Goal: Task Accomplishment & Management: Manage account settings

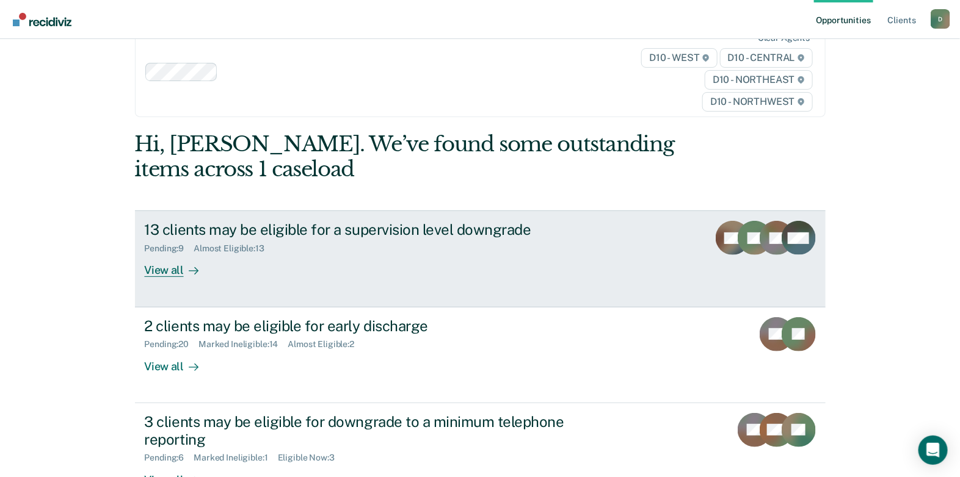
scroll to position [60, 0]
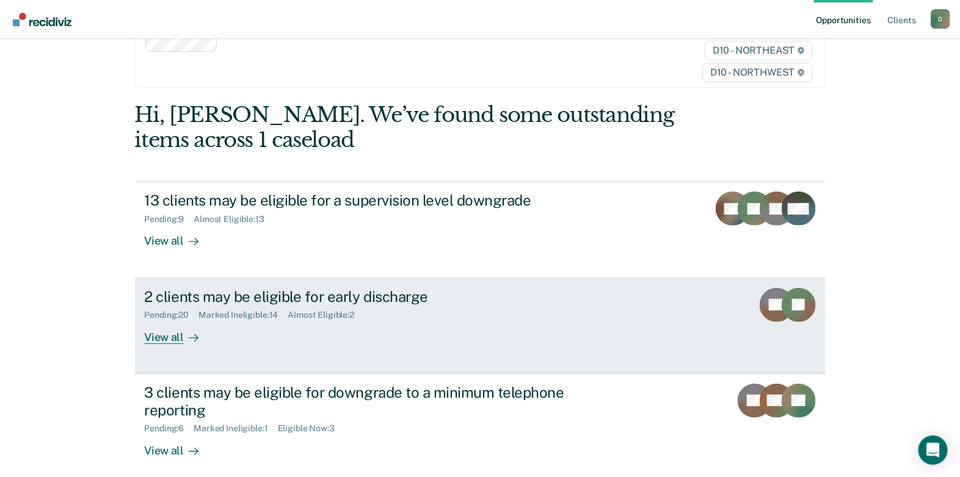
click at [150, 335] on div "View all" at bounding box center [179, 332] width 68 height 24
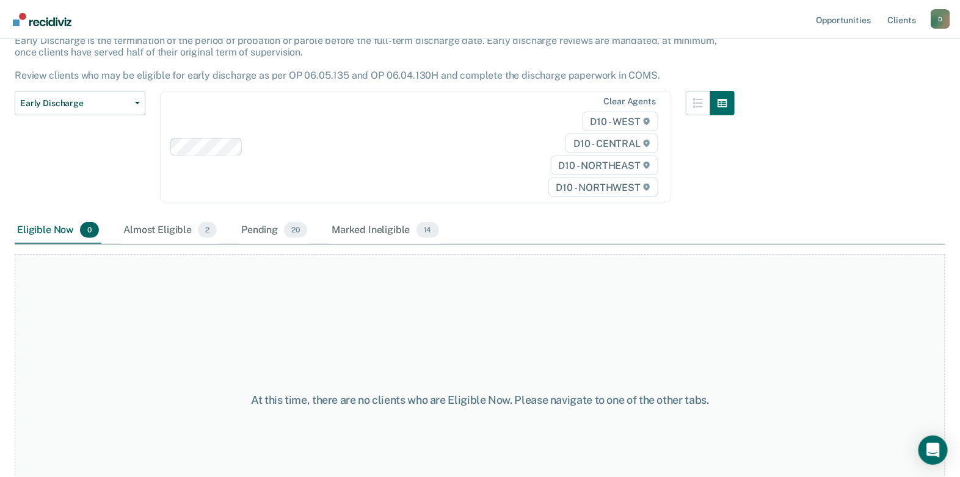
scroll to position [152, 0]
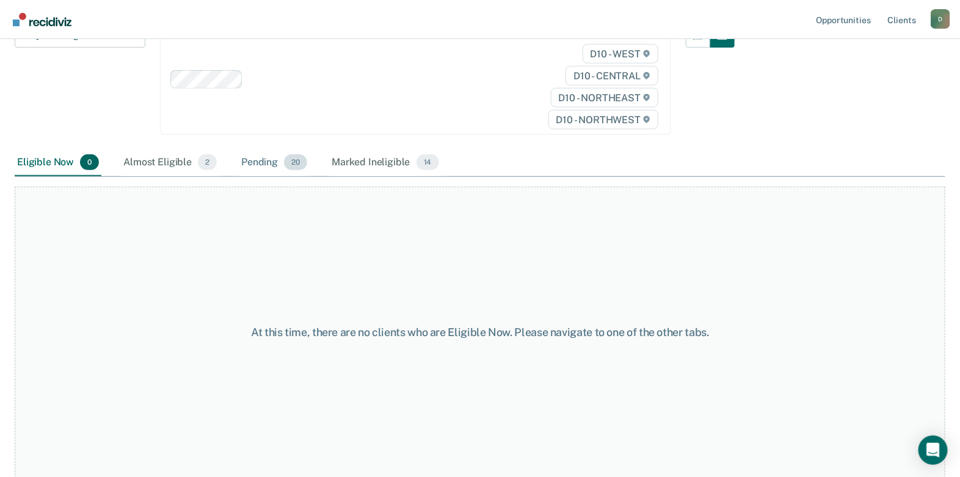
click at [273, 162] on div "Pending 20" at bounding box center [274, 163] width 71 height 27
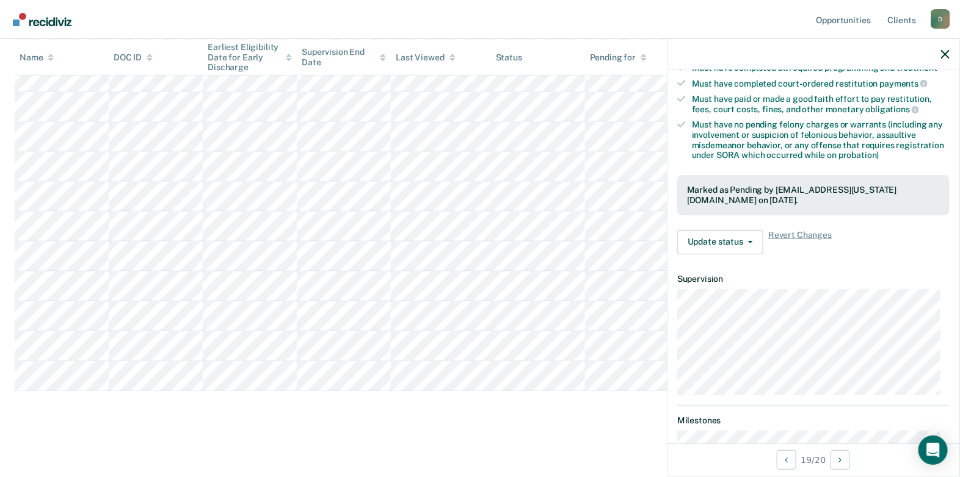
scroll to position [244, 0]
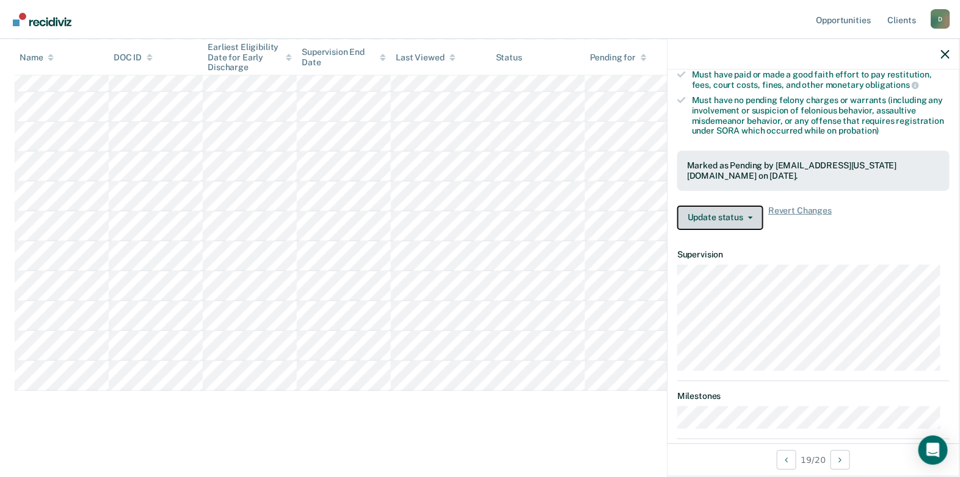
click at [737, 211] on button "Update status" at bounding box center [720, 218] width 86 height 24
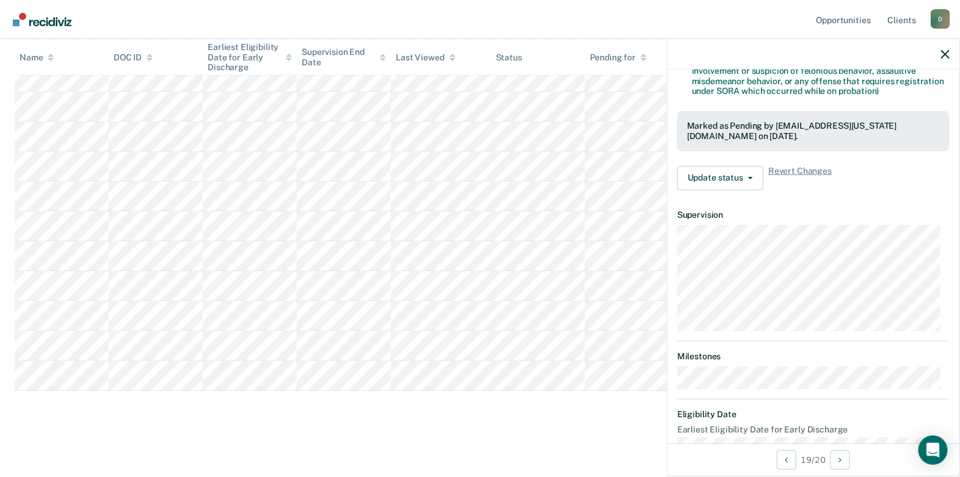
scroll to position [306, 0]
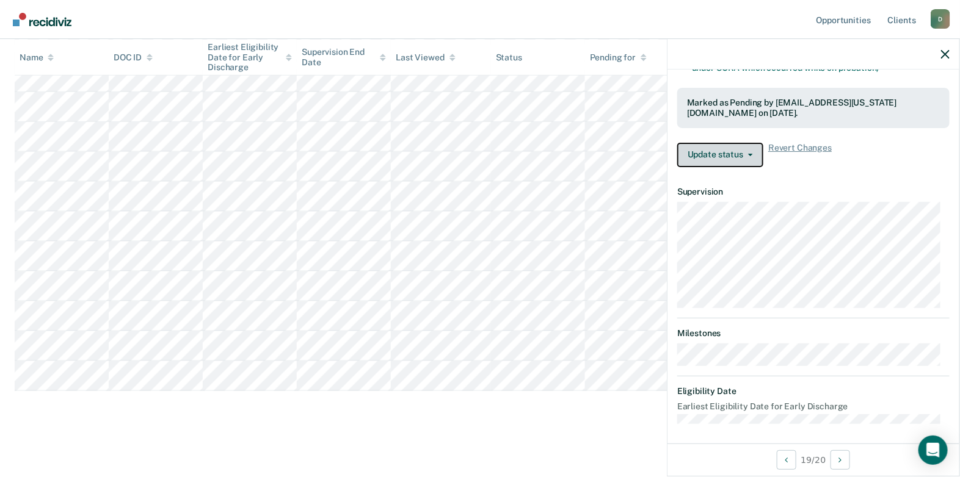
click at [732, 145] on button "Update status" at bounding box center [720, 155] width 86 height 24
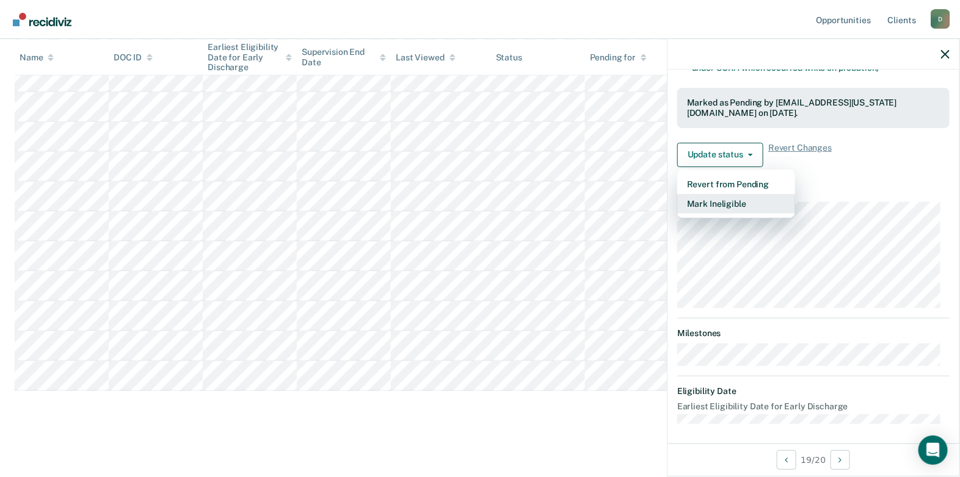
click at [736, 201] on button "Mark Ineligible" at bounding box center [736, 204] width 118 height 20
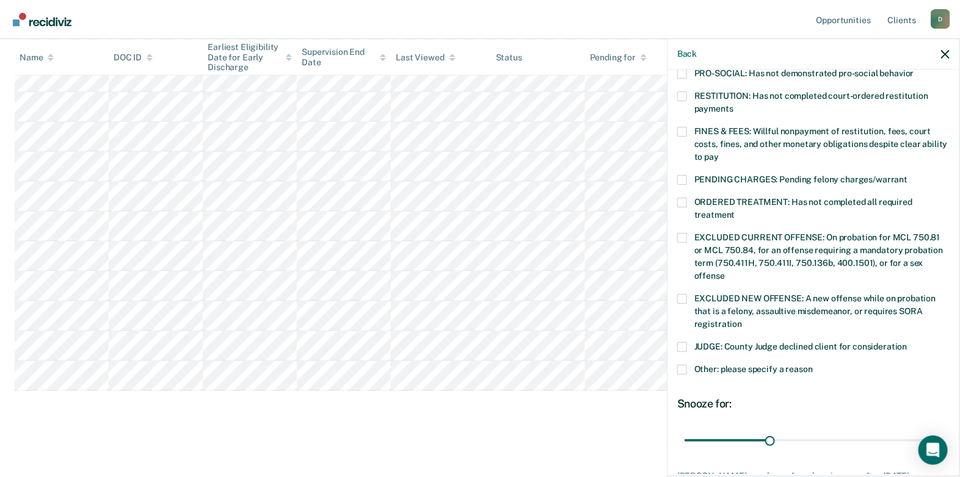
scroll to position [367, 0]
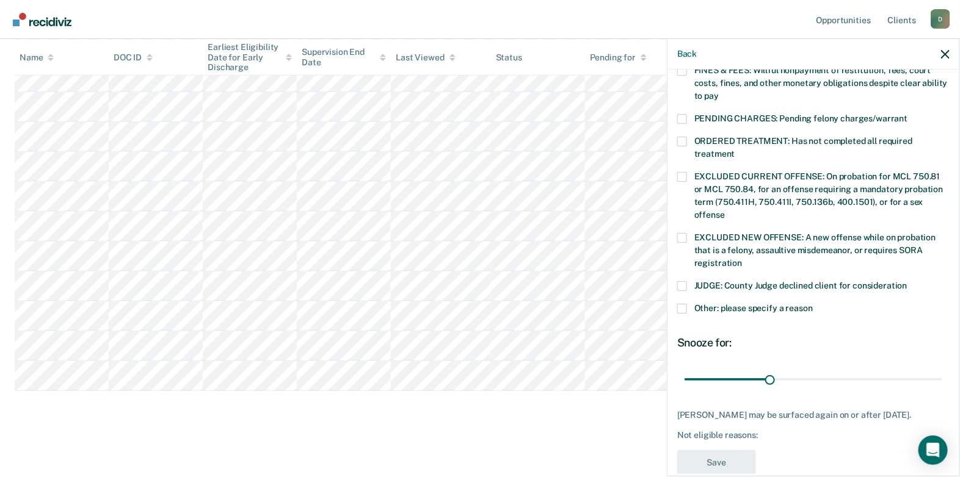
click at [725, 303] on span "Other: please specify a reason" at bounding box center [753, 308] width 118 height 10
click at [773, 304] on input "Other: please specify a reason" at bounding box center [812, 304] width 0 height 0
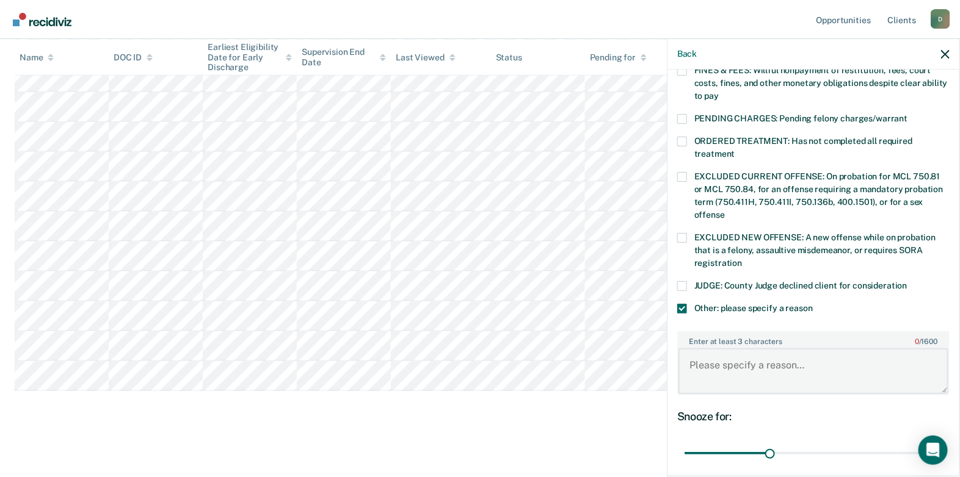
click at [711, 349] on textarea "Enter at least 3 characters 0 / 1600" at bounding box center [813, 371] width 270 height 45
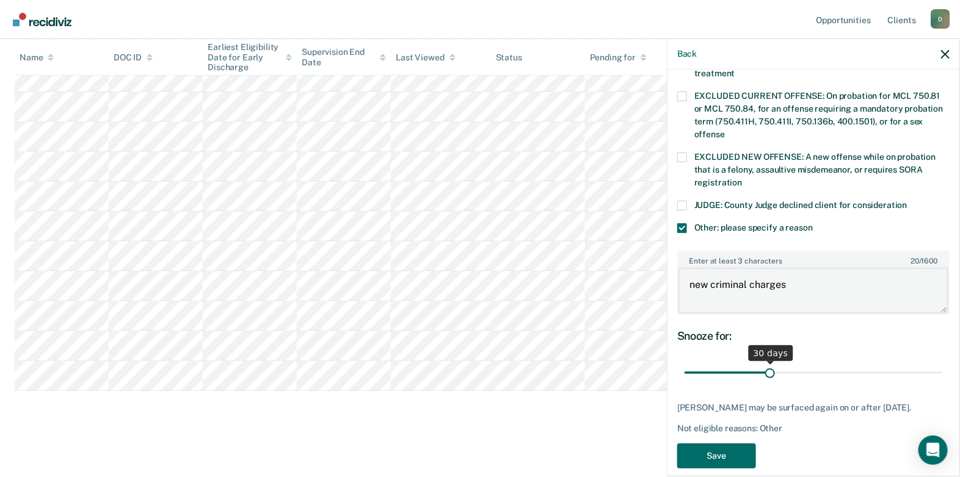
type textarea "new criminal charges"
drag, startPoint x: 769, startPoint y: 359, endPoint x: 950, endPoint y: 353, distance: 182.0
type input "90"
click at [773, 362] on input "range" at bounding box center [813, 372] width 258 height 21
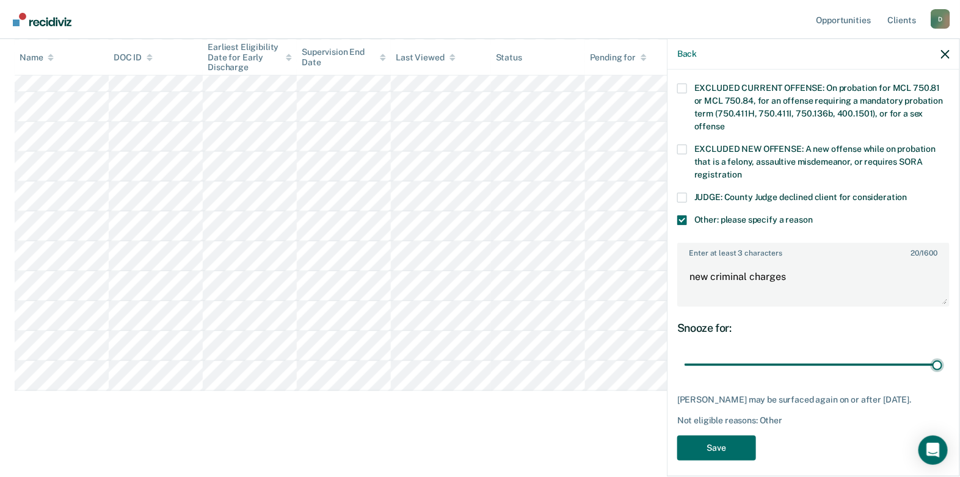
scroll to position [458, 0]
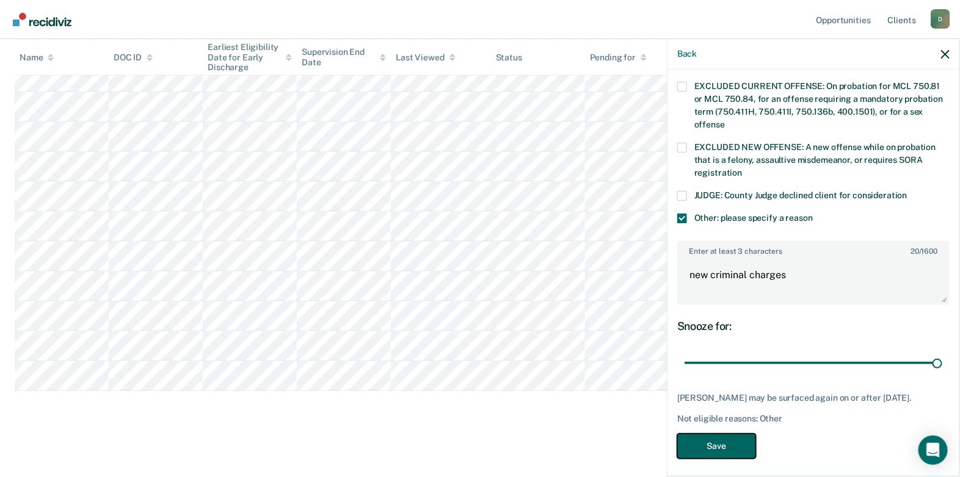
click at [725, 373] on button "Save" at bounding box center [716, 446] width 79 height 25
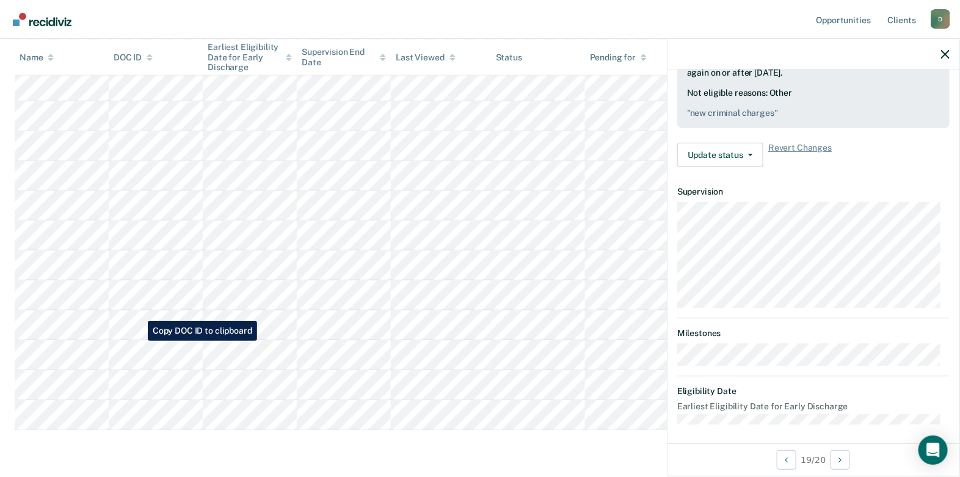
scroll to position [542, 0]
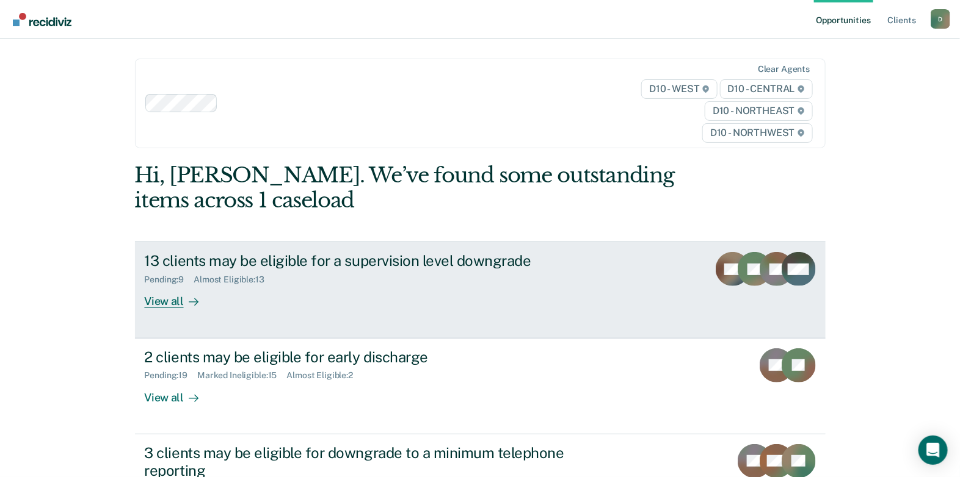
click at [165, 303] on div "View all" at bounding box center [179, 297] width 68 height 24
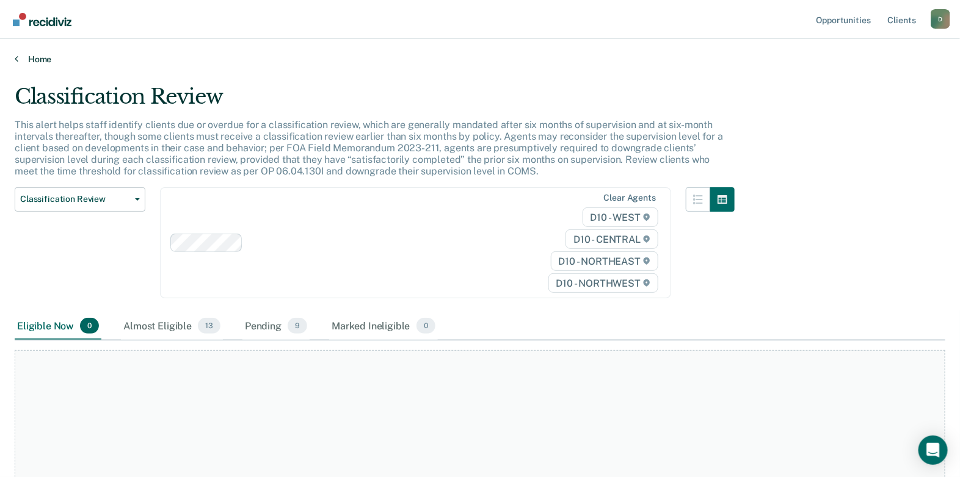
click at [34, 60] on link "Home" at bounding box center [480, 59] width 930 height 11
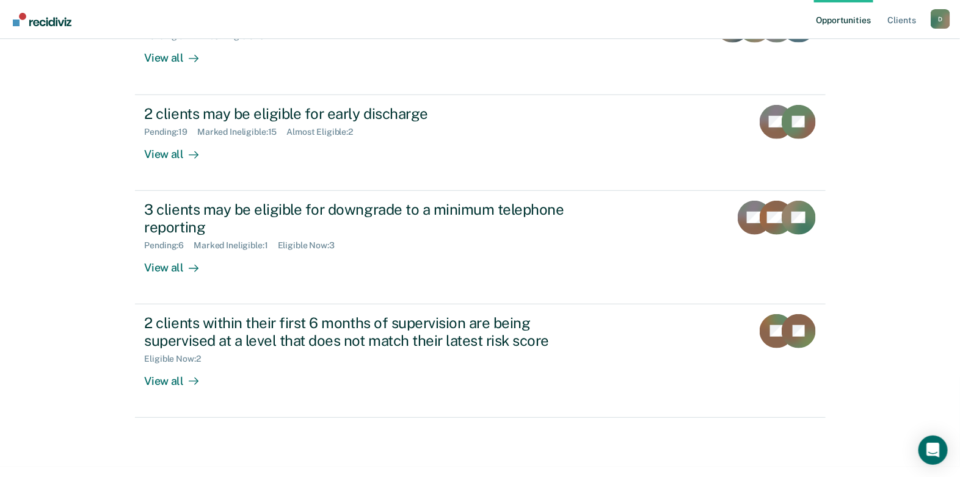
scroll to position [183, 0]
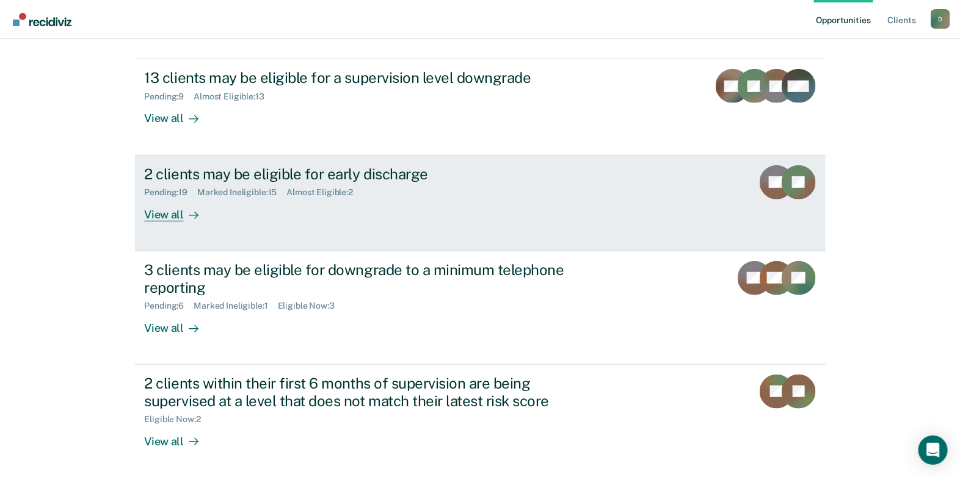
click at [161, 209] on div "View all" at bounding box center [179, 210] width 68 height 24
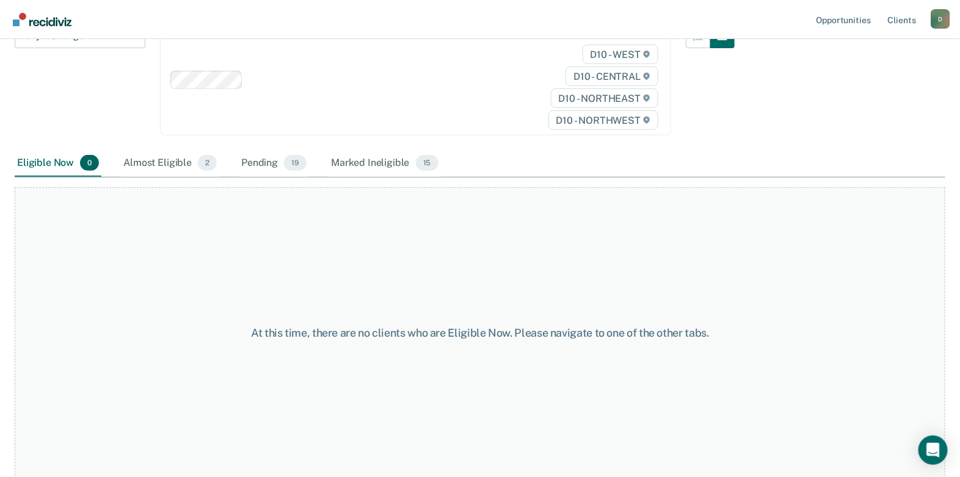
scroll to position [152, 0]
click at [259, 164] on div "Pending 19" at bounding box center [274, 163] width 70 height 27
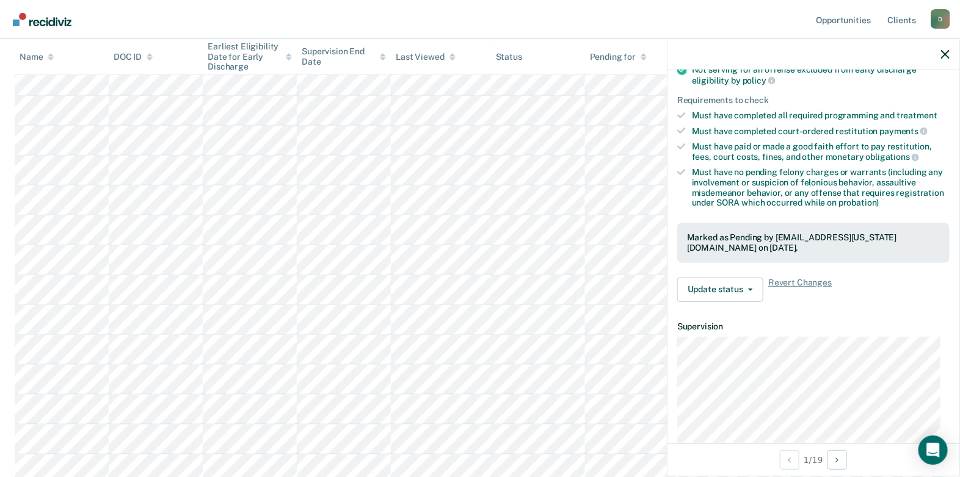
scroll to position [110, 0]
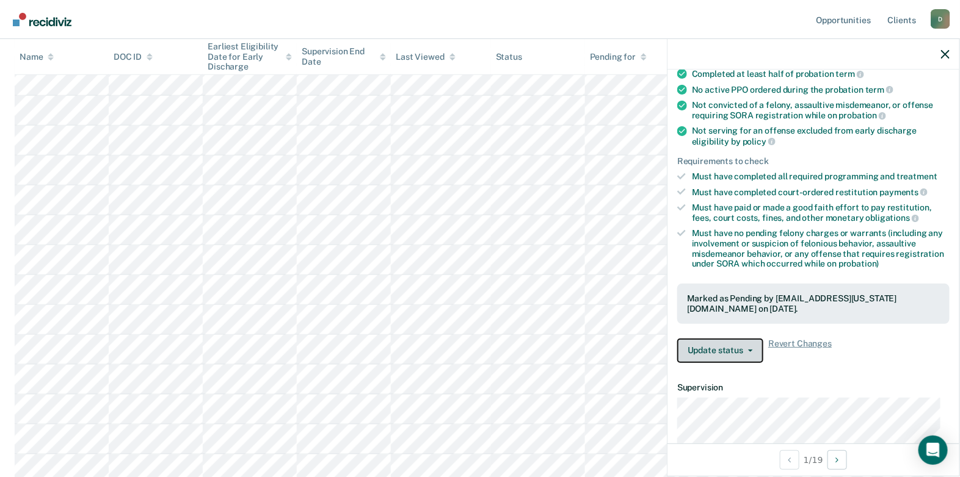
click at [745, 350] on span "button" at bounding box center [748, 351] width 10 height 2
click at [845, 372] on article "BB Early Discharge Pending Validated by data from COMS Completed at least half …" at bounding box center [813, 291] width 272 height 634
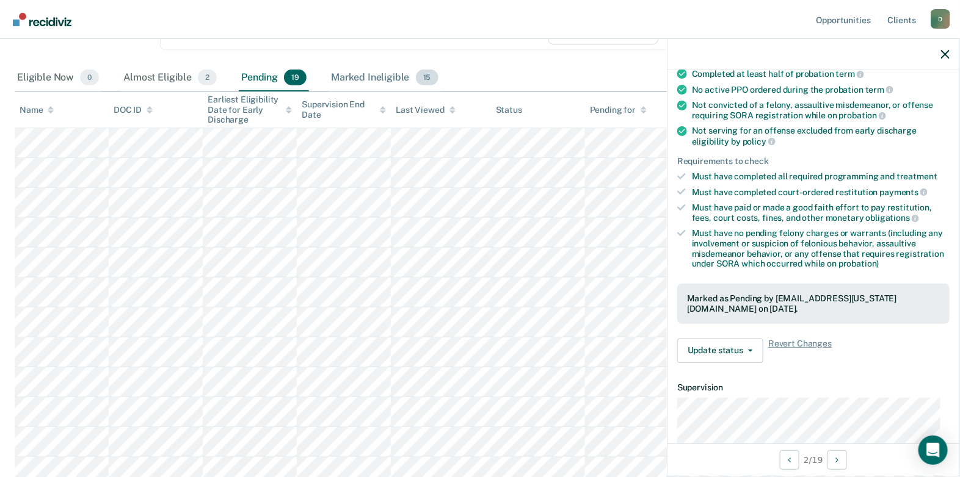
click at [397, 78] on div "Marked Ineligible 15" at bounding box center [384, 78] width 112 height 27
click at [949, 52] on div at bounding box center [813, 54] width 292 height 31
click at [944, 52] on icon "button" at bounding box center [945, 54] width 9 height 9
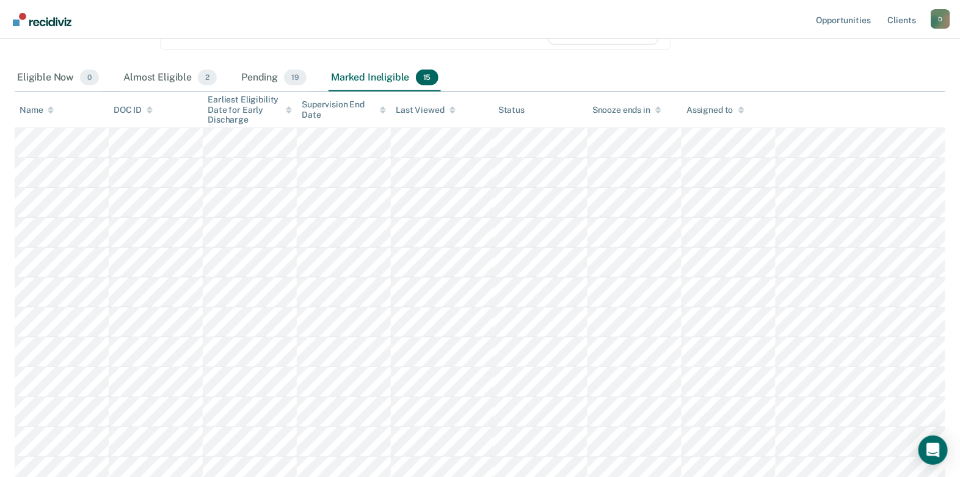
click at [352, 75] on div "Marked Ineligible 15" at bounding box center [384, 78] width 112 height 27
click at [257, 78] on div "Pending 19" at bounding box center [274, 78] width 70 height 27
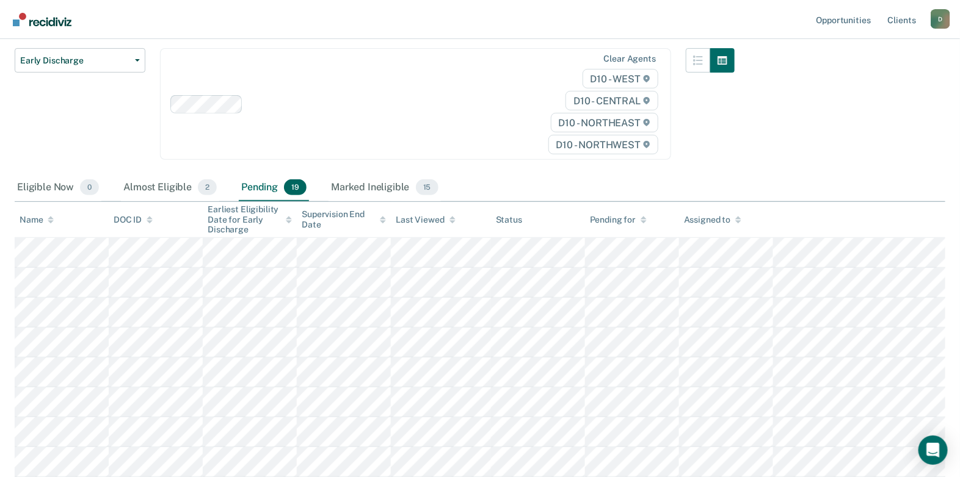
scroll to position [0, 0]
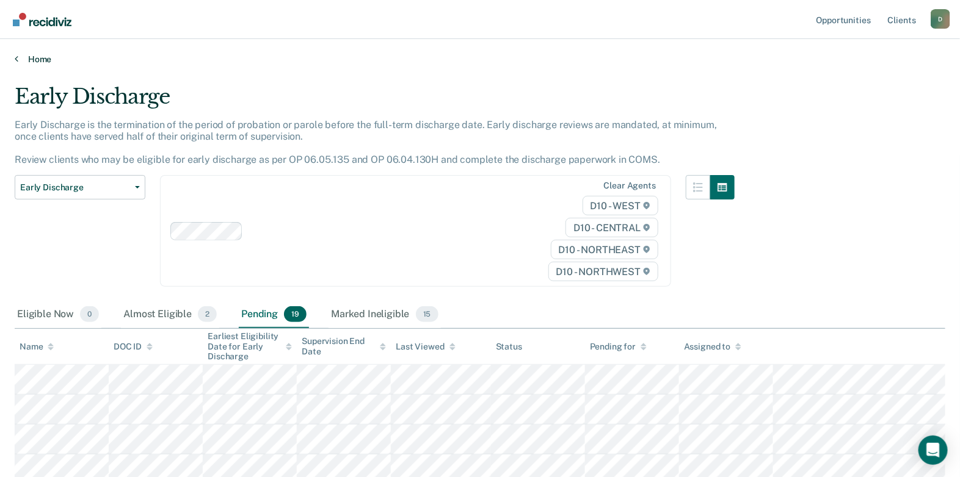
click at [36, 59] on link "Home" at bounding box center [480, 59] width 930 height 11
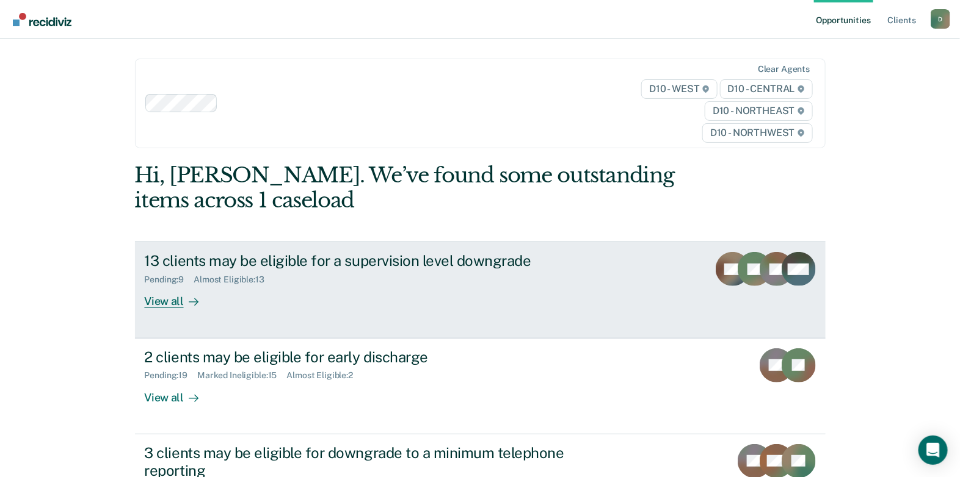
click at [177, 304] on div "View all" at bounding box center [179, 297] width 68 height 24
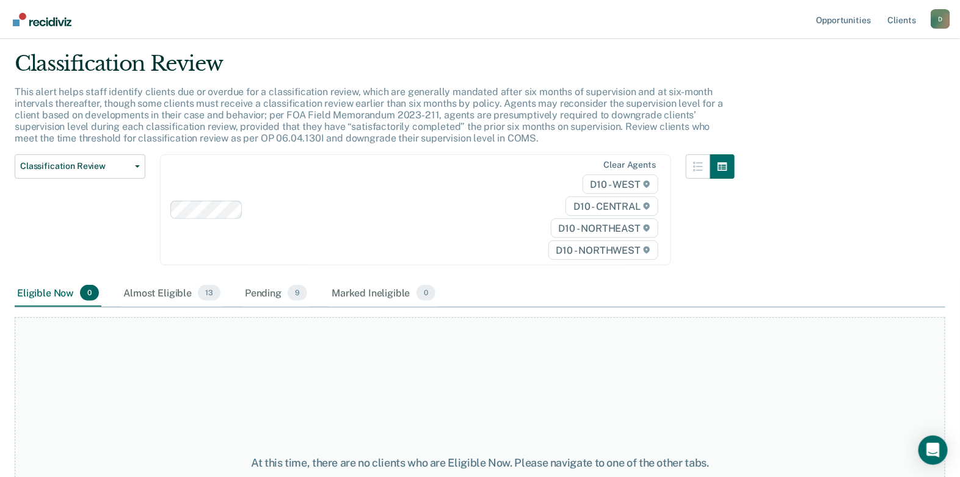
scroll to position [60, 0]
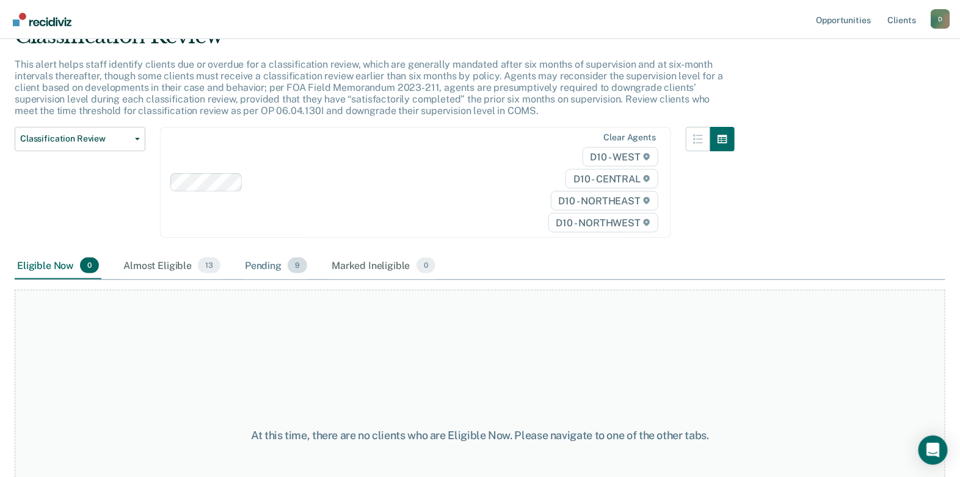
click at [259, 267] on div "Pending 9" at bounding box center [275, 266] width 67 height 27
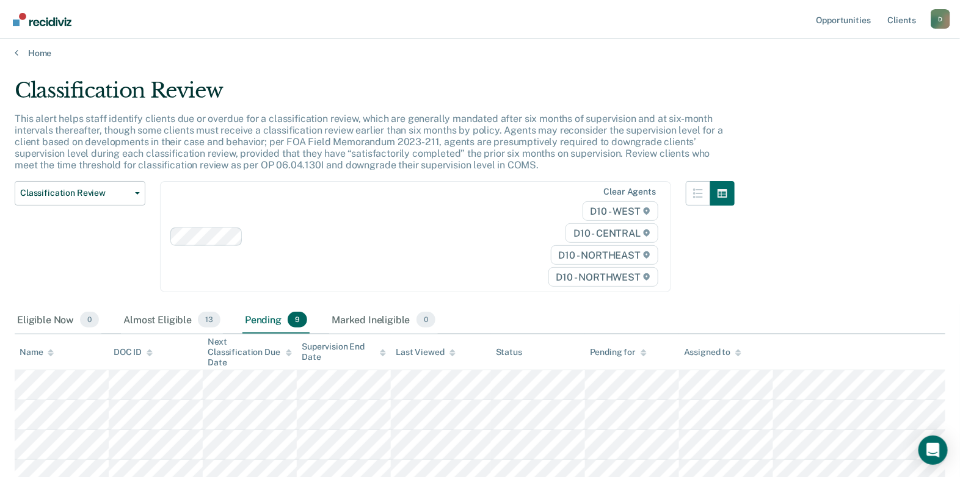
scroll to position [0, 0]
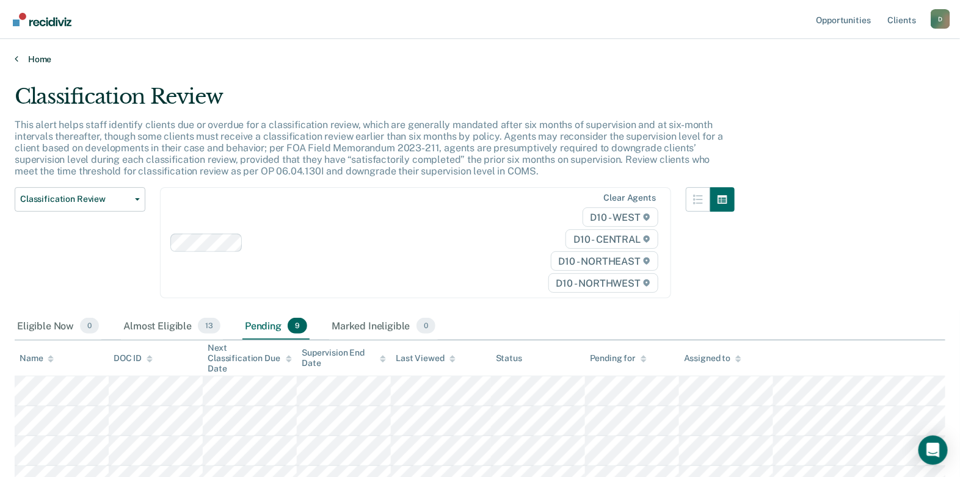
click at [30, 60] on link "Home" at bounding box center [480, 59] width 930 height 11
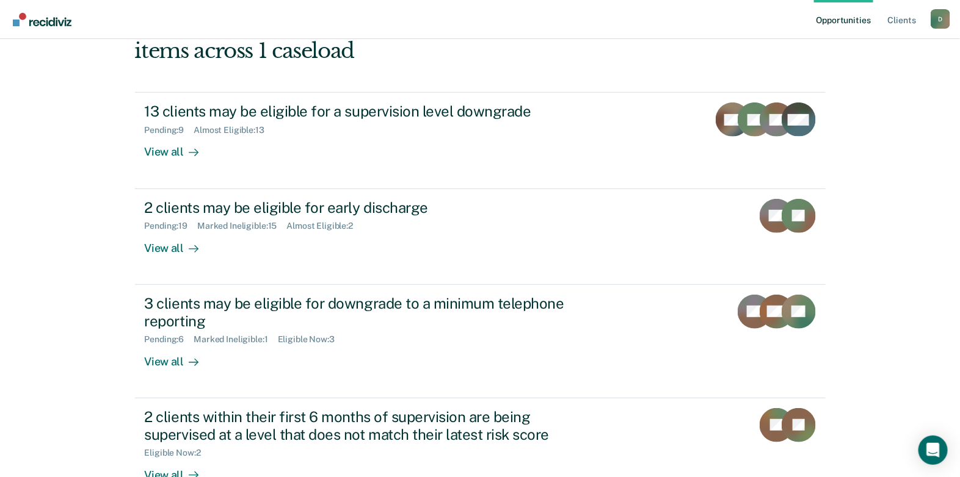
scroll to position [183, 0]
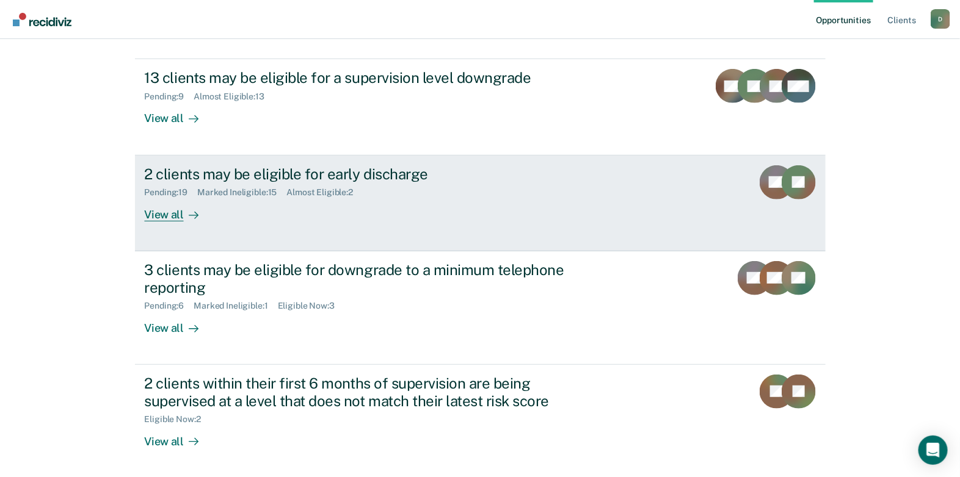
click at [164, 220] on div "View all" at bounding box center [179, 210] width 68 height 24
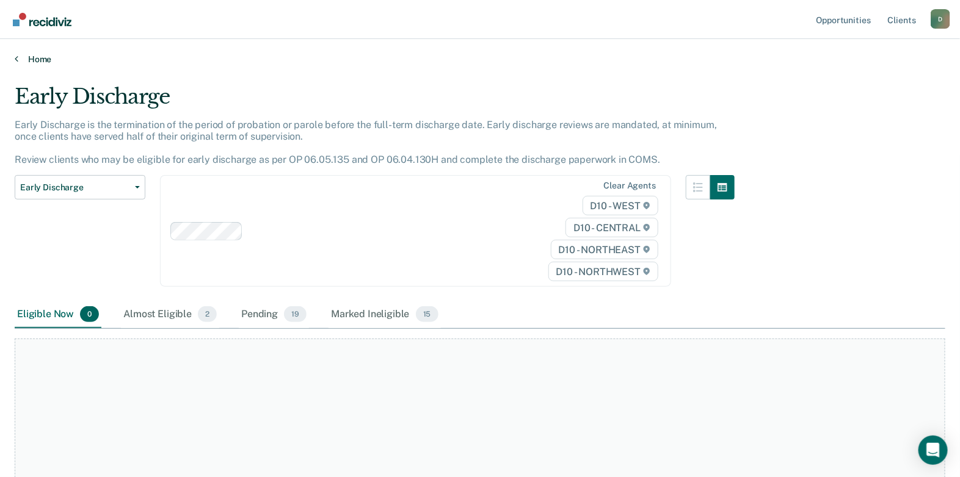
click at [42, 62] on link "Home" at bounding box center [480, 59] width 930 height 11
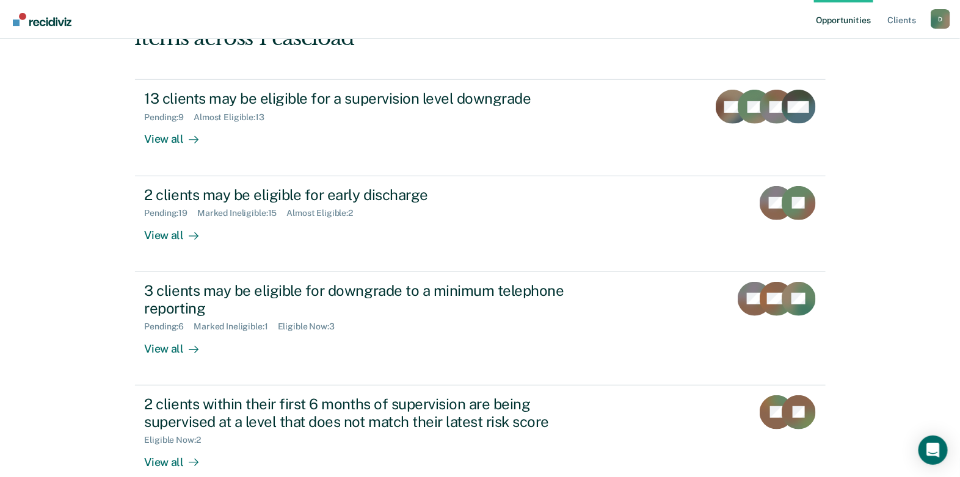
scroll to position [183, 0]
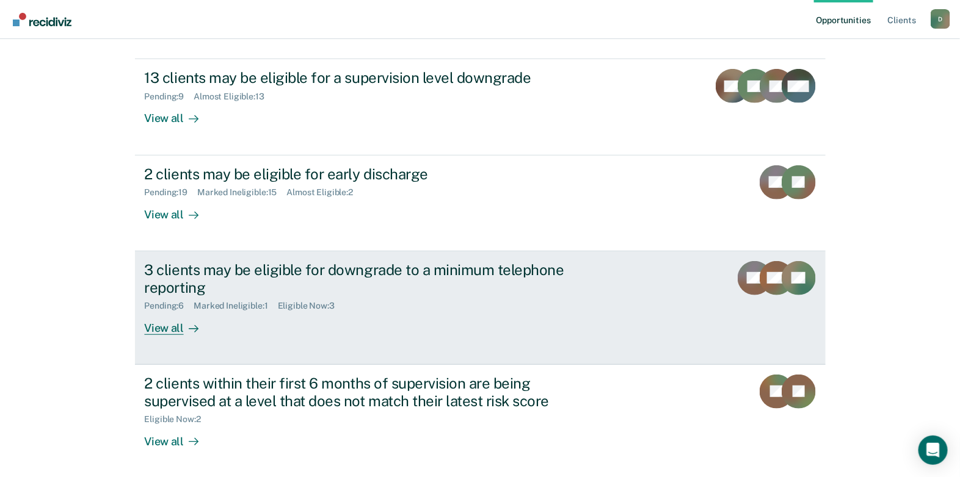
click at [178, 333] on div "View all" at bounding box center [179, 323] width 68 height 24
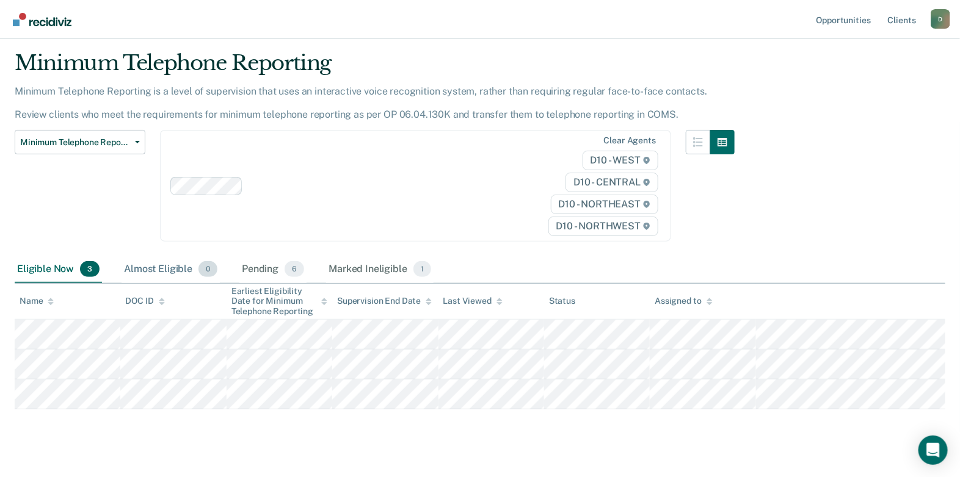
scroll to position [52, 0]
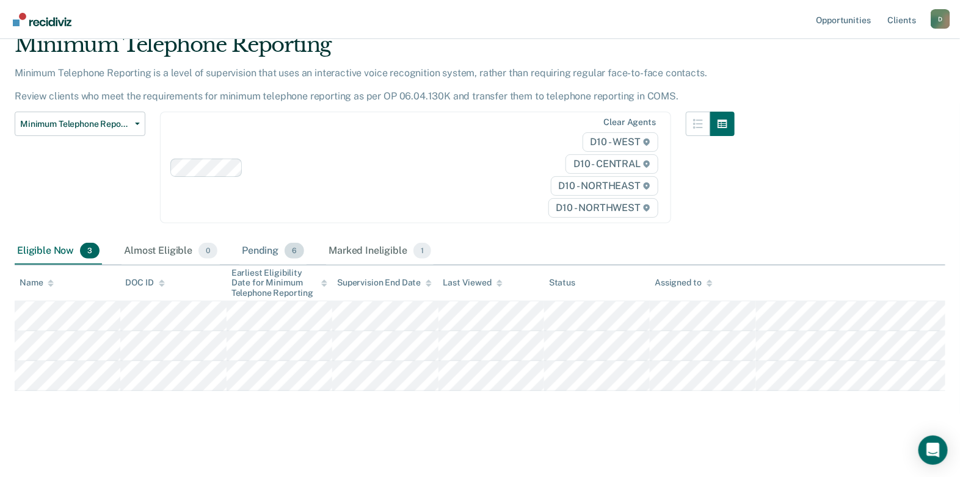
click at [267, 251] on div "Pending 6" at bounding box center [272, 251] width 67 height 27
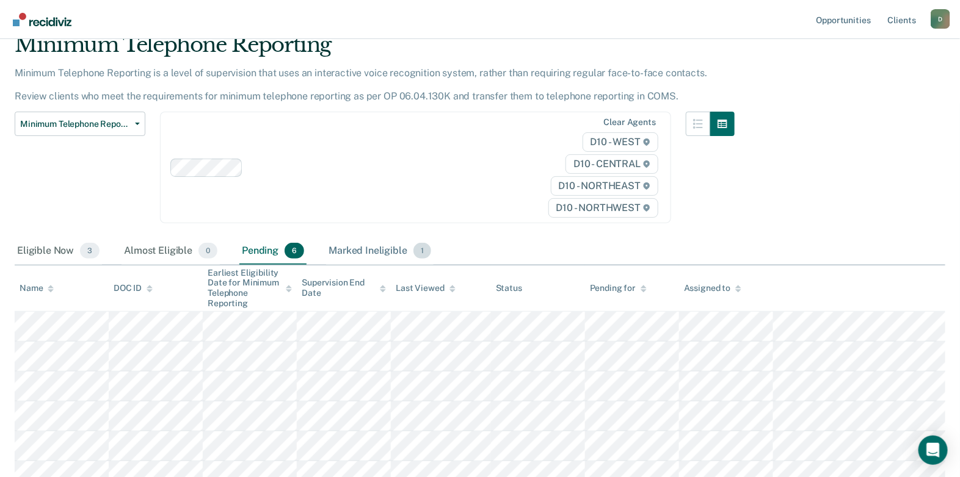
click at [350, 256] on div "Marked Ineligible 1" at bounding box center [379, 251] width 107 height 27
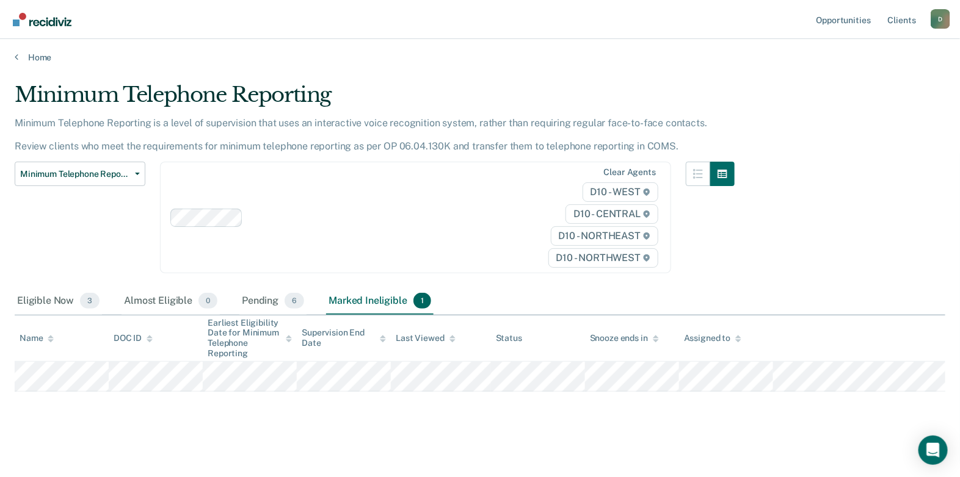
scroll to position [2, 0]
click at [38, 60] on link "Home" at bounding box center [480, 56] width 930 height 11
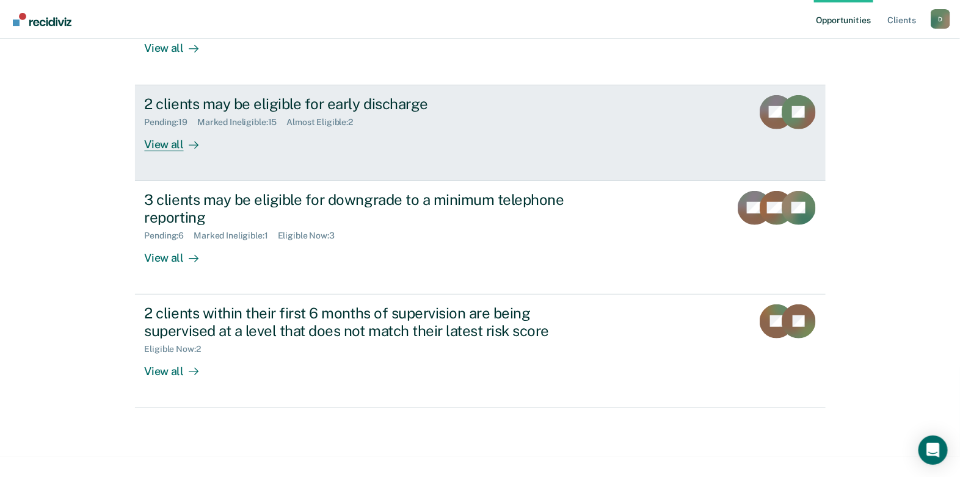
scroll to position [258, 0]
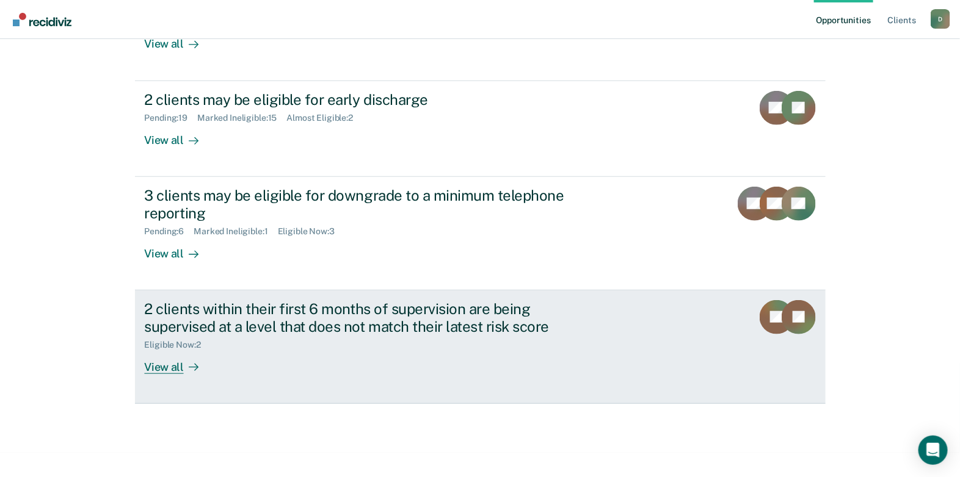
click at [171, 363] on div "View all" at bounding box center [179, 362] width 68 height 24
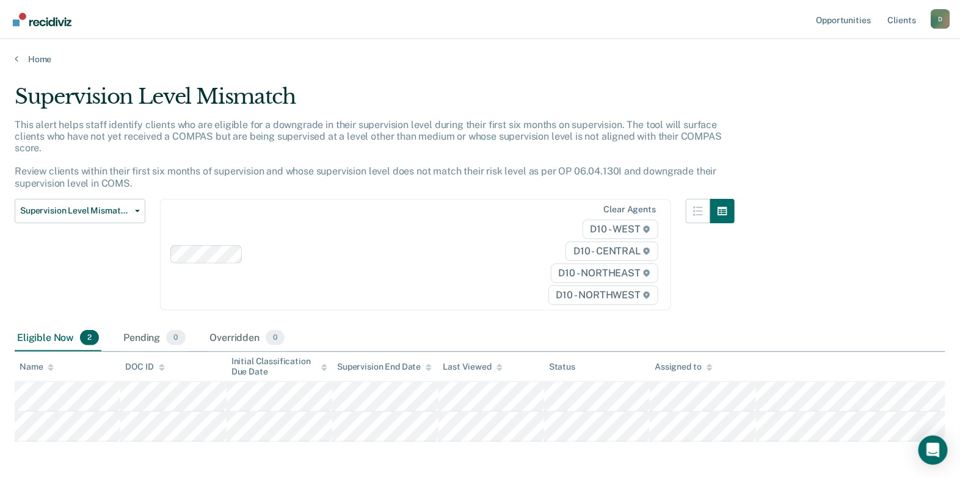
scroll to position [51, 0]
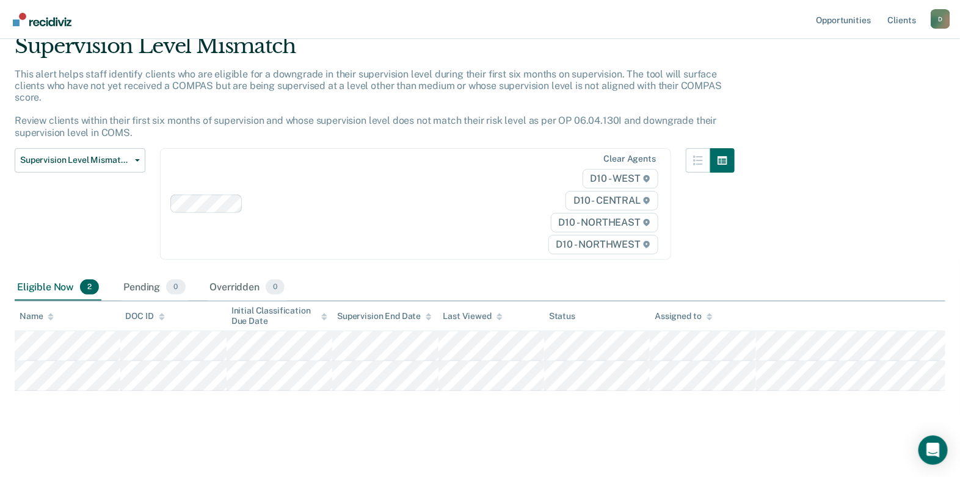
click at [87, 289] on span "2" at bounding box center [89, 288] width 19 height 16
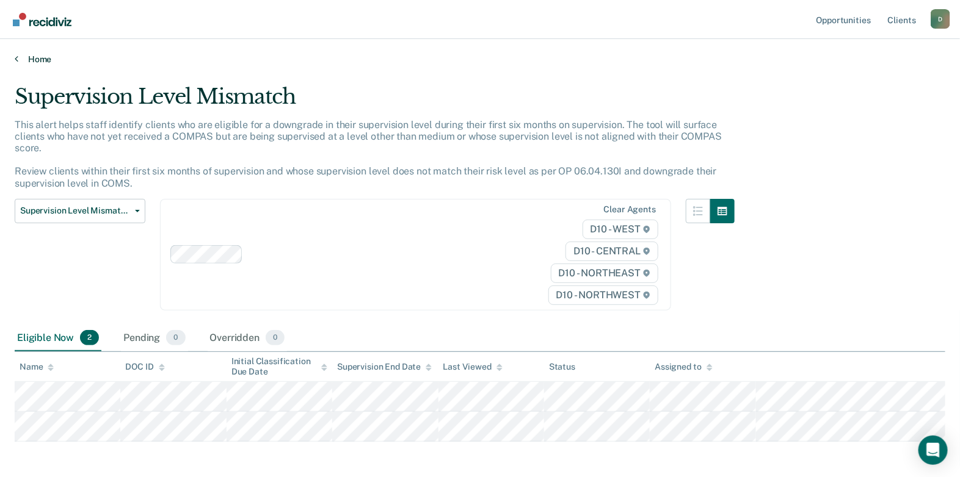
click at [27, 57] on link "Home" at bounding box center [480, 59] width 930 height 11
